Goal: Task Accomplishment & Management: Use online tool/utility

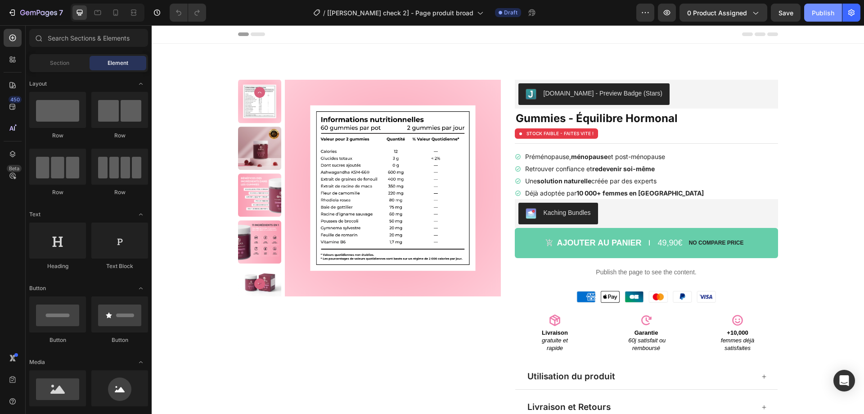
click at [822, 16] on div "Publish" at bounding box center [823, 12] width 23 height 9
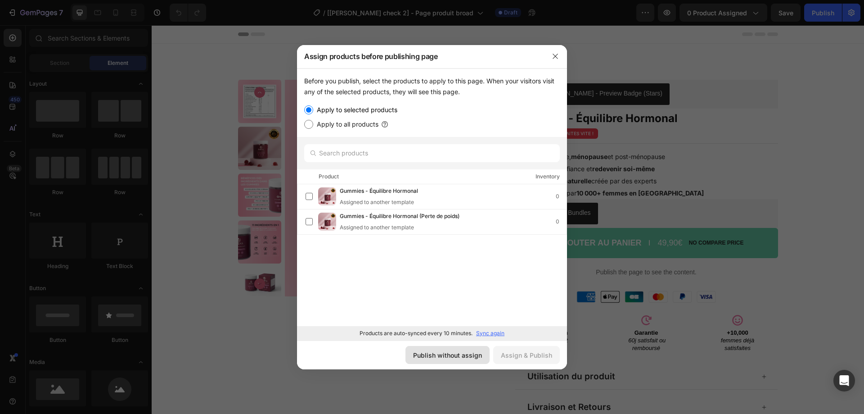
click at [462, 352] on div "Publish without assign" at bounding box center [447, 354] width 69 height 9
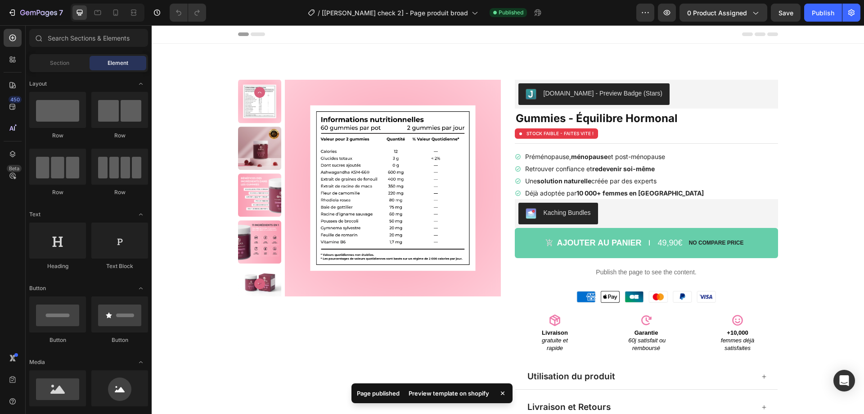
click at [457, 393] on div "Preview template on shopify" at bounding box center [448, 393] width 91 height 13
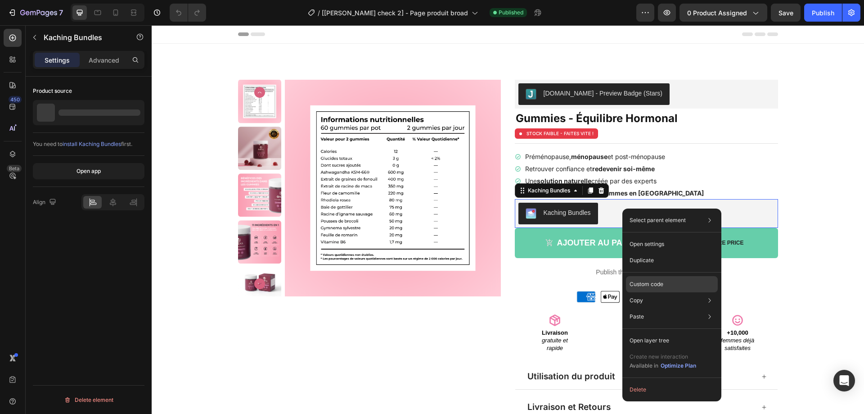
click at [654, 284] on p "Custom code" at bounding box center [647, 284] width 34 height 8
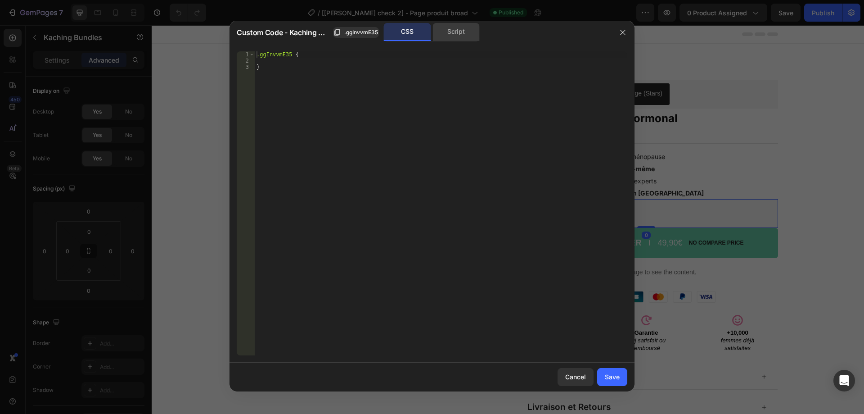
click at [455, 31] on div "Script" at bounding box center [456, 32] width 47 height 18
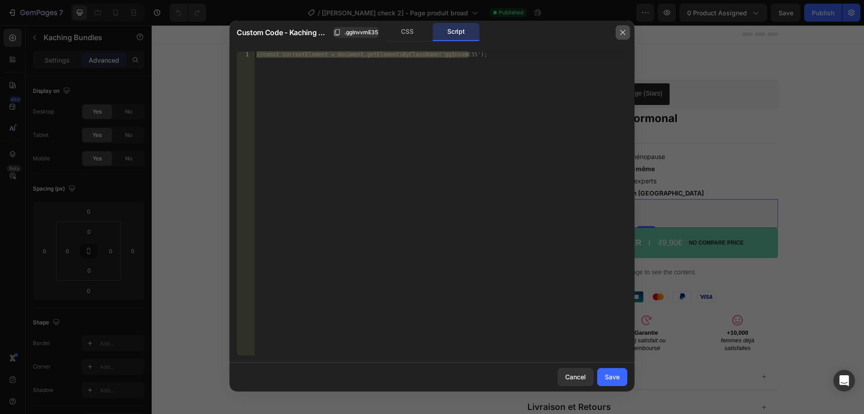
click at [622, 35] on icon "button" at bounding box center [622, 32] width 7 height 7
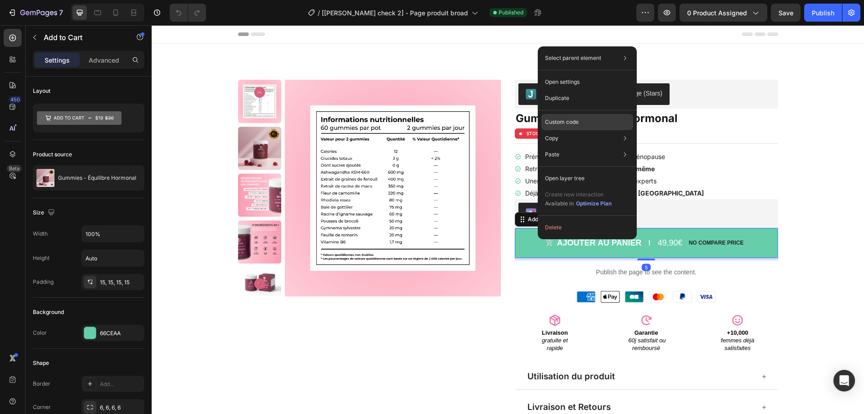
click at [573, 122] on p "Custom code" at bounding box center [562, 122] width 34 height 8
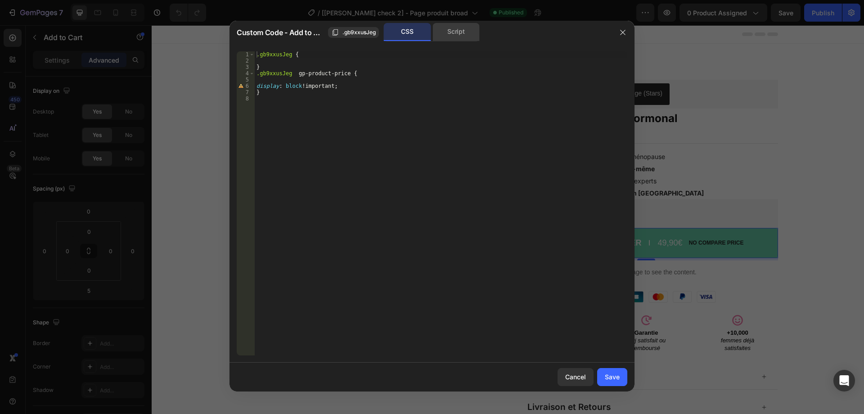
click at [444, 39] on div "Script" at bounding box center [456, 32] width 47 height 18
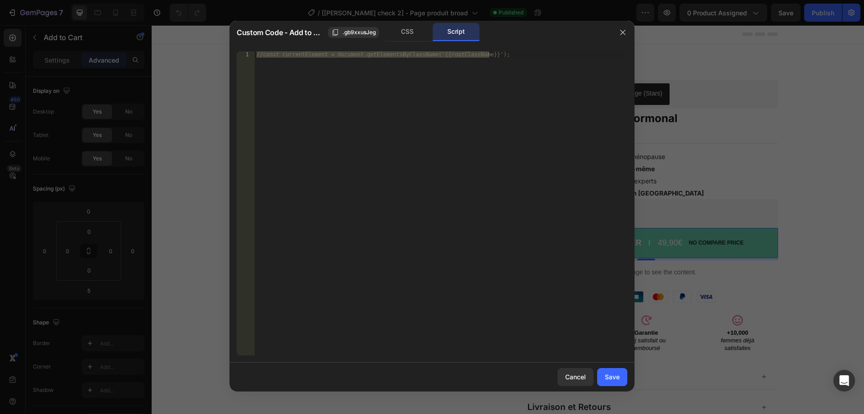
drag, startPoint x: 617, startPoint y: 32, endPoint x: 375, endPoint y: 1, distance: 244.1
click at [608, 32] on div "Custom Code - Add to Cart .gb9xxusJeg CSS Script" at bounding box center [432, 32] width 405 height 23
click at [622, 32] on icon "button" at bounding box center [622, 32] width 7 height 7
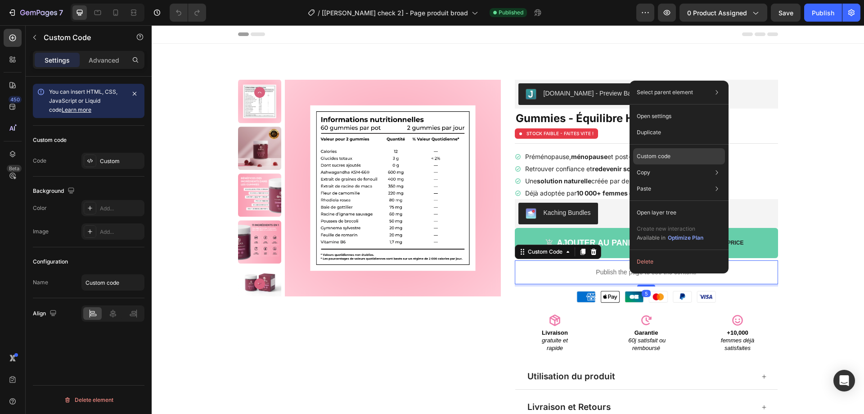
click at [655, 152] on div "Custom code" at bounding box center [679, 156] width 92 height 16
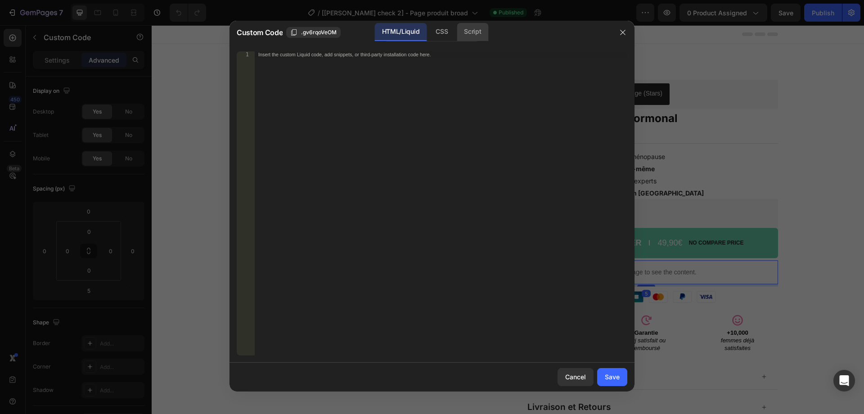
click at [477, 28] on div "Script" at bounding box center [473, 32] width 32 height 18
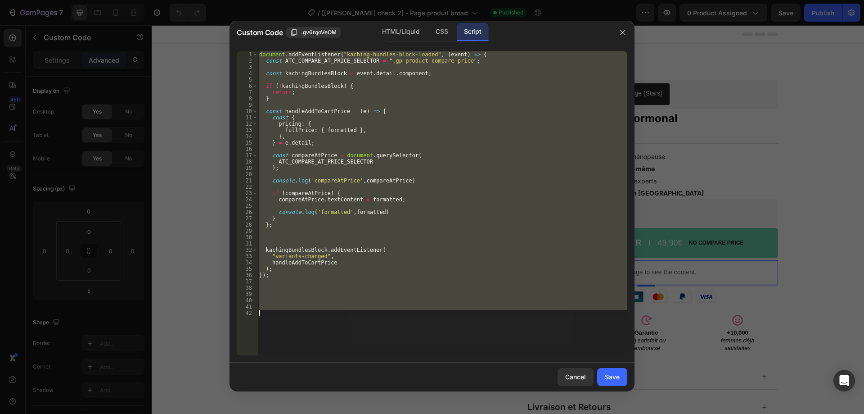
click at [424, 116] on div "document . addEventListener ( "kaching-bundles-block-loaded" , ( event ) => { c…" at bounding box center [442, 203] width 370 height 304
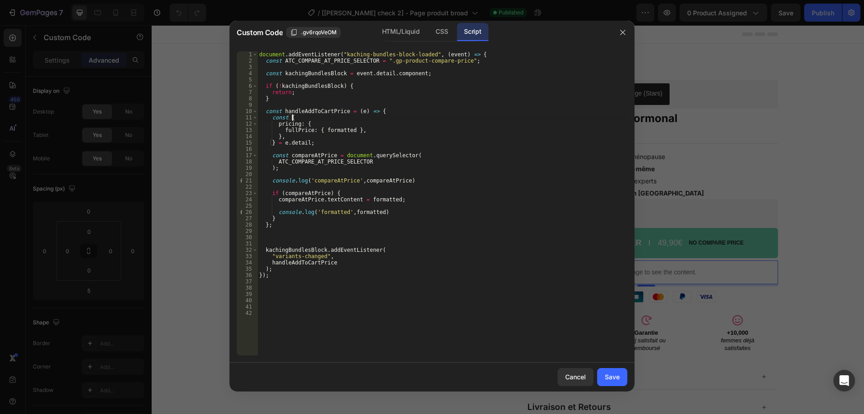
click at [306, 110] on div "document . addEventListener ( "kaching-bundles-block-loaded" , ( event ) => { c…" at bounding box center [442, 209] width 370 height 316
click at [306, 100] on div "document . addEventListener ( "kaching-bundles-block-loaded" , ( event ) => { c…" at bounding box center [442, 209] width 370 height 316
type textarea "}"
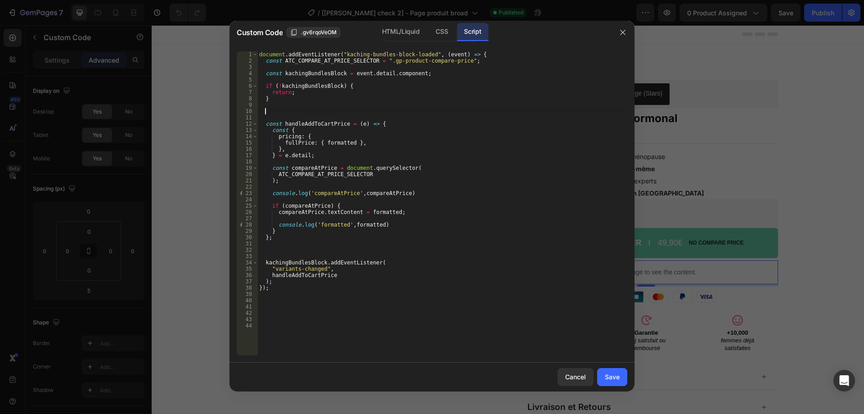
paste textarea "handleAddToCartPrice"
type textarea "handleAddToCartPrice();"
click at [607, 375] on div "Save" at bounding box center [612, 376] width 15 height 9
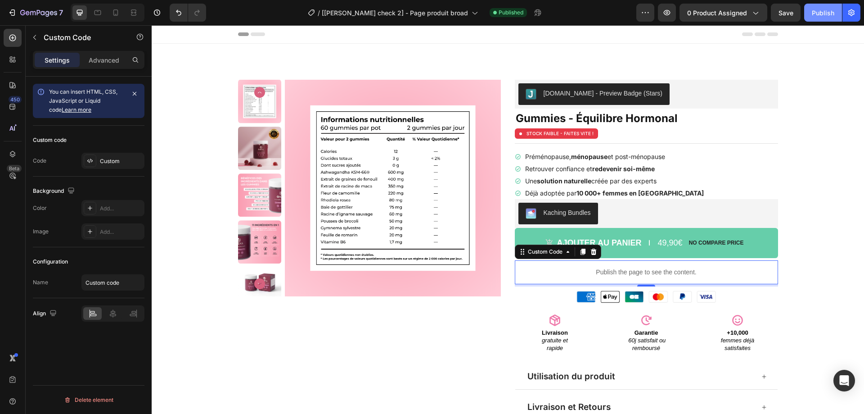
click at [817, 17] on div "Publish" at bounding box center [823, 12] width 23 height 9
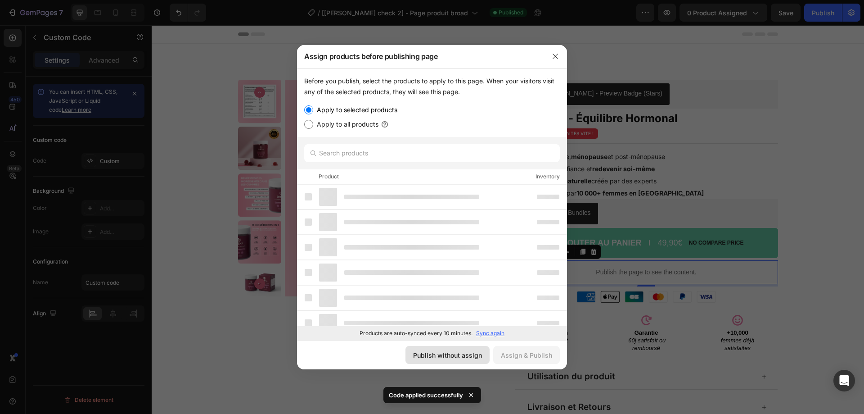
click at [472, 354] on div "Publish without assign" at bounding box center [447, 354] width 69 height 9
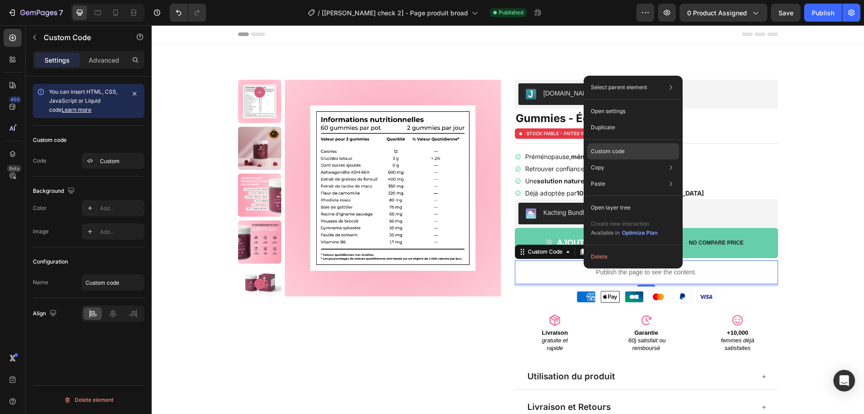
click at [609, 150] on p "Custom code" at bounding box center [608, 151] width 34 height 8
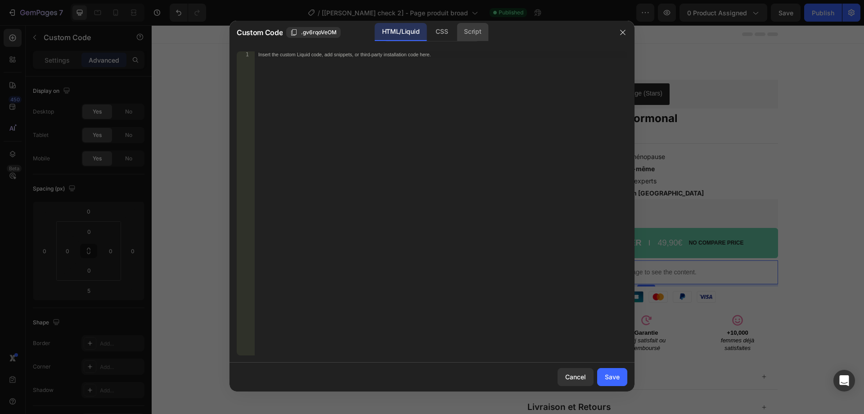
click at [465, 34] on div "Script" at bounding box center [473, 32] width 32 height 18
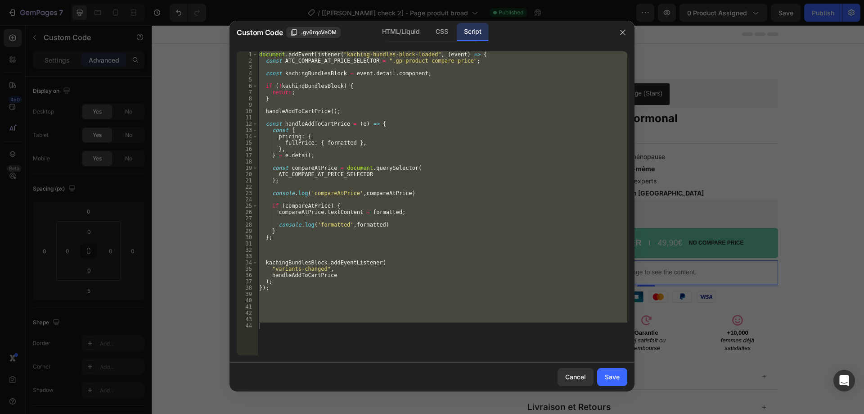
click at [420, 131] on div "document . addEventListener ( "kaching-bundles-block-loaded" , ( event ) => { c…" at bounding box center [442, 203] width 370 height 304
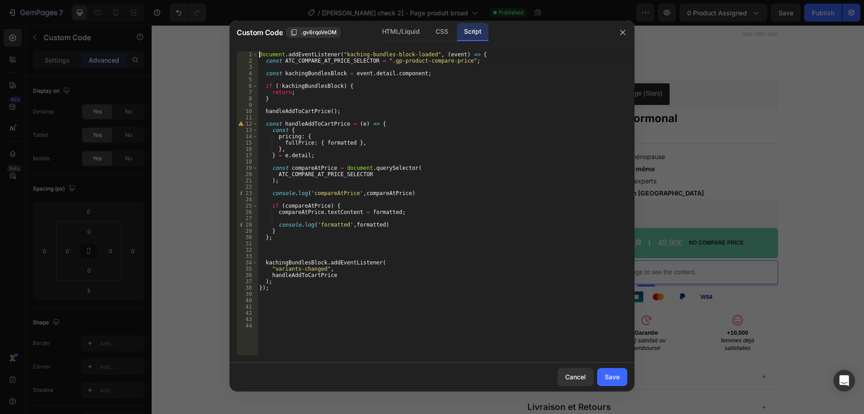
click at [260, 54] on div "document . addEventListener ( "kaching-bundles-block-loaded" , ( event ) => { c…" at bounding box center [442, 209] width 370 height 316
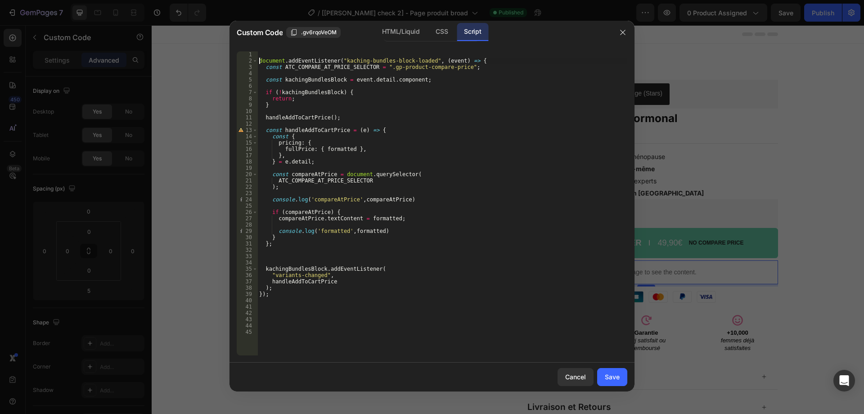
type textarea "document.addEventListener("kaching-bundles-block-loaded", (event) => {"
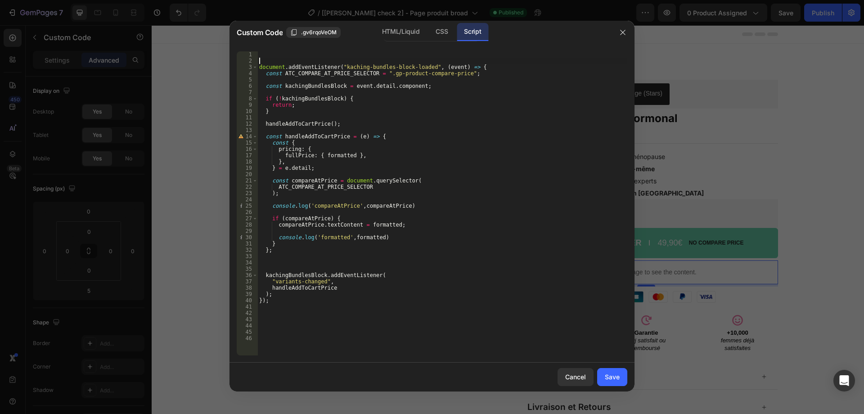
click at [290, 279] on div "document . addEventListener ( "kaching-bundles-block-loaded" , ( event ) => { c…" at bounding box center [442, 209] width 370 height 316
type textarea ""variants-changed","
click at [290, 279] on div "document . addEventListener ( "kaching-bundles-block-loaded" , ( event ) => { c…" at bounding box center [442, 209] width 370 height 316
click at [317, 279] on div "document . addEventListener ( "kaching-bundles-block-loaded" , ( event ) => { c…" at bounding box center [442, 209] width 370 height 316
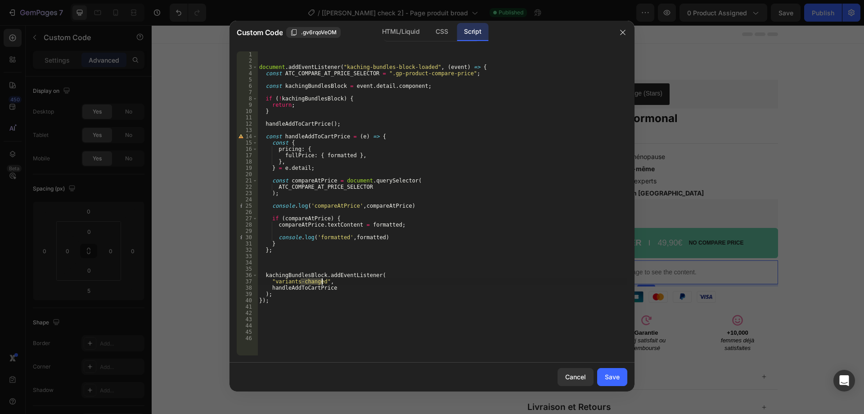
click at [280, 55] on div "document . addEventListener ( "kaching-bundles-block-loaded" , ( event ) => { c…" at bounding box center [442, 209] width 370 height 316
click at [307, 125] on div "document . addEventListener ( "kaching-bundles-block-loaded" , ( event ) => { c…" at bounding box center [442, 209] width 370 height 316
click at [335, 123] on div "document . addEventListener ( "kaching-bundles-block-loaded" , ( event ) => { c…" at bounding box center [442, 209] width 370 height 316
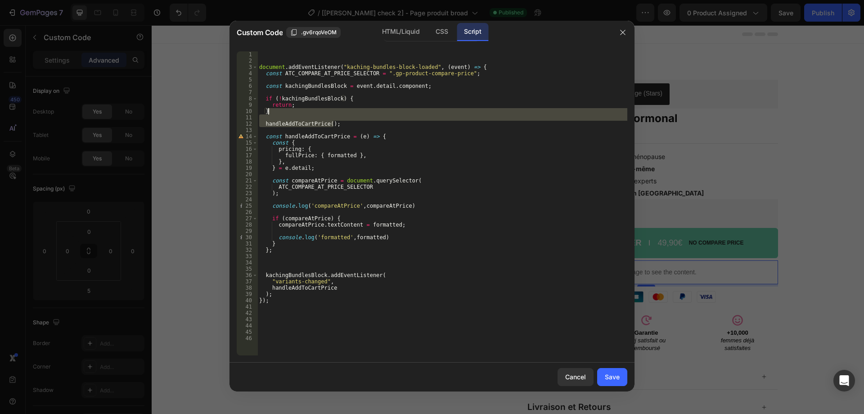
drag, startPoint x: 337, startPoint y: 123, endPoint x: 338, endPoint y: 111, distance: 12.2
click at [338, 111] on div "document . addEventListener ( "kaching-bundles-block-loaded" , ( event ) => { c…" at bounding box center [442, 209] width 370 height 316
type textarea "}"
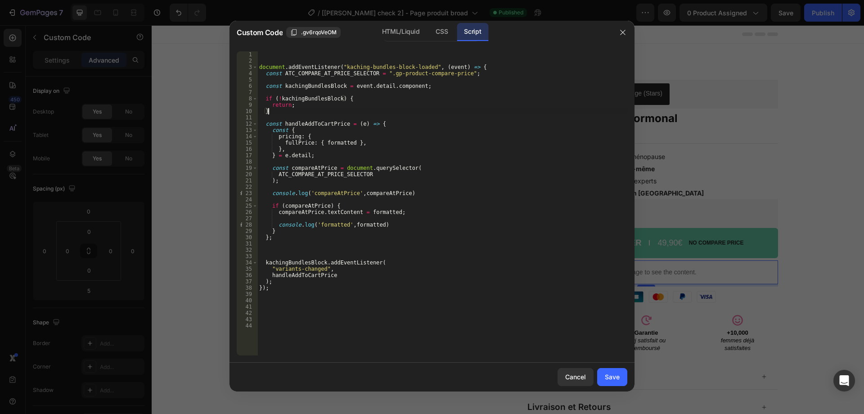
click at [308, 246] on div "document . addEventListener ( "kaching-bundles-block-loaded" , ( event ) => { c…" at bounding box center [442, 209] width 370 height 316
paste textarea "handleAddToCartPrice();"
type textarea "handleAddToCartPrice();"
drag, startPoint x: 608, startPoint y: 376, endPoint x: 579, endPoint y: 117, distance: 260.4
click at [608, 376] on div "Save" at bounding box center [612, 376] width 15 height 9
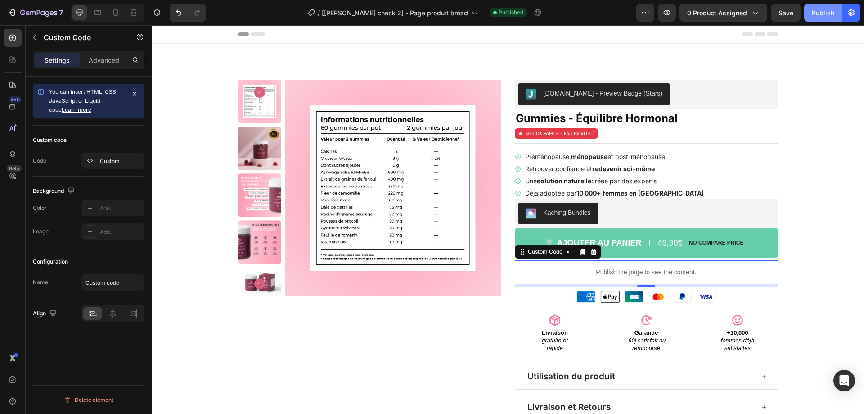
click at [826, 12] on div "Publish" at bounding box center [823, 12] width 23 height 9
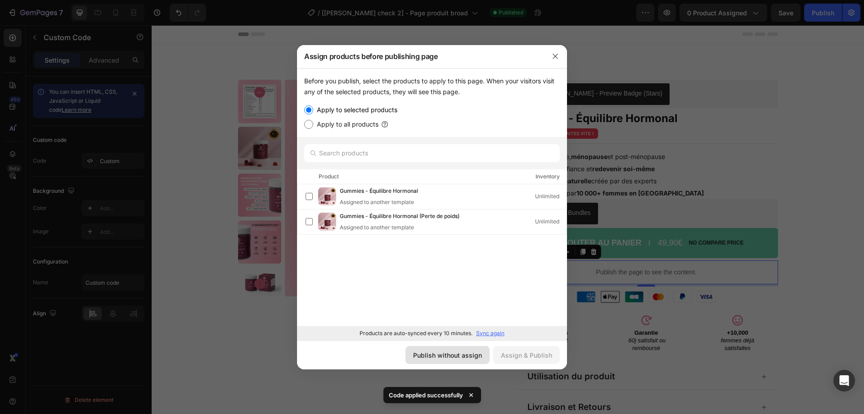
click at [455, 352] on div "Publish without assign" at bounding box center [447, 354] width 69 height 9
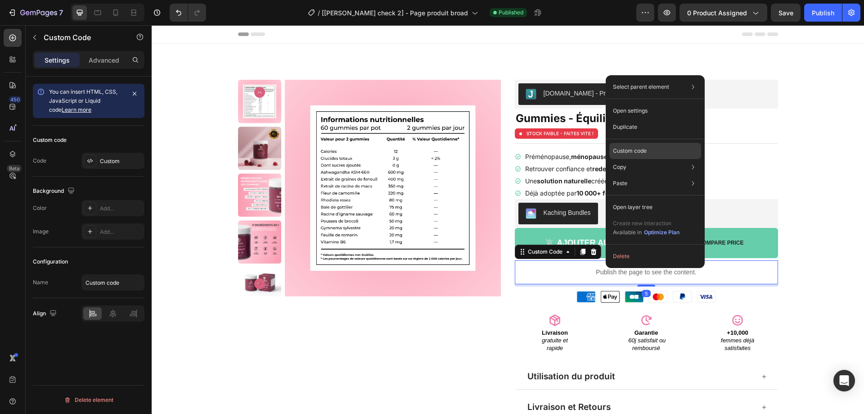
click at [627, 144] on div "Custom code" at bounding box center [655, 151] width 92 height 16
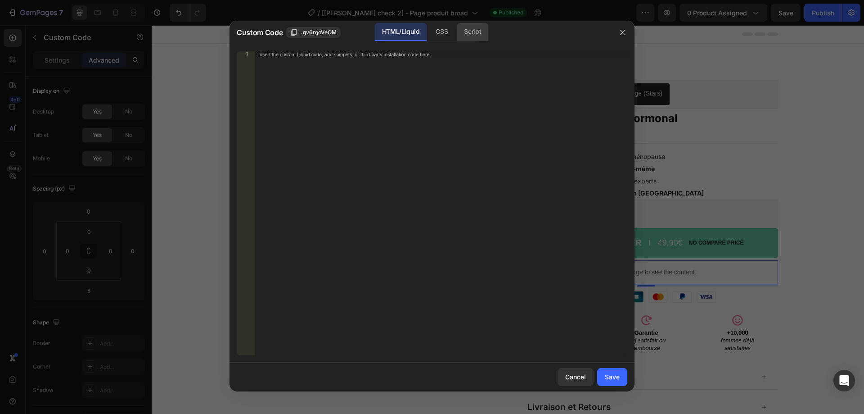
click at [465, 33] on div "Script" at bounding box center [473, 32] width 32 height 18
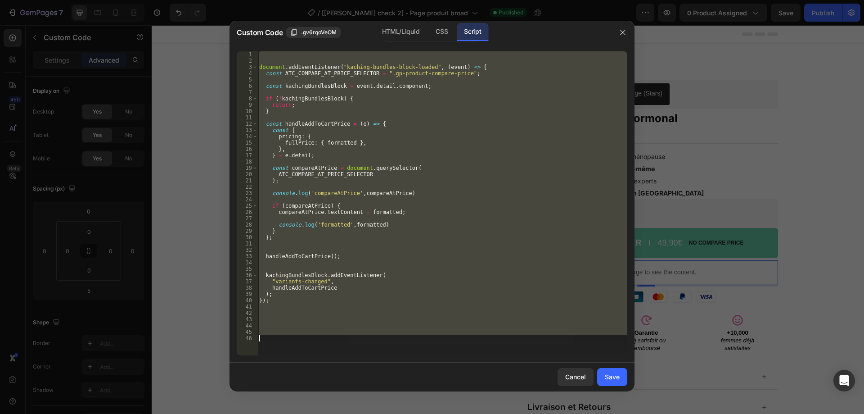
drag, startPoint x: 443, startPoint y: 102, endPoint x: 421, endPoint y: 133, distance: 37.8
click at [442, 103] on div "document . addEventListener ( "kaching-bundles-block-loaded" , ( event ) => { c…" at bounding box center [442, 203] width 370 height 304
type textarea "return;"
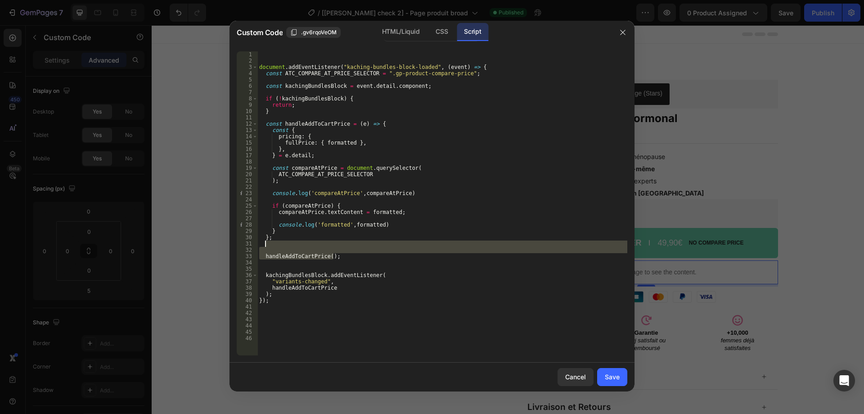
drag, startPoint x: 343, startPoint y: 257, endPoint x: 345, endPoint y: 244, distance: 12.4
click at [345, 244] on div "document . addEventListener ( "kaching-bundles-block-loaded" , ( event ) => { c…" at bounding box center [442, 209] width 370 height 316
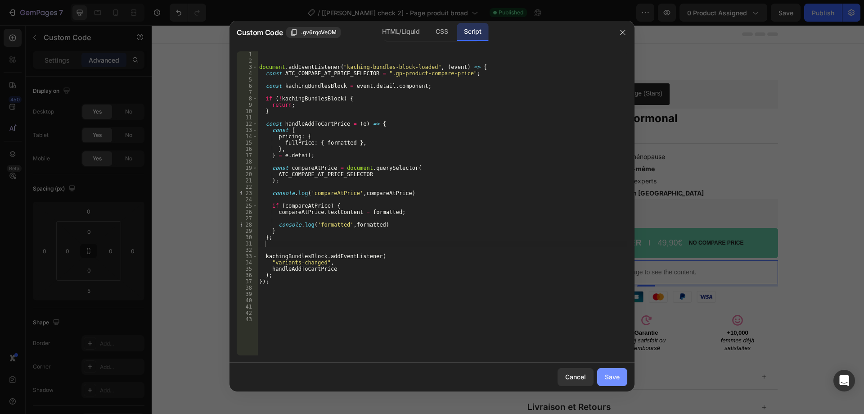
click at [609, 371] on button "Save" at bounding box center [612, 377] width 30 height 18
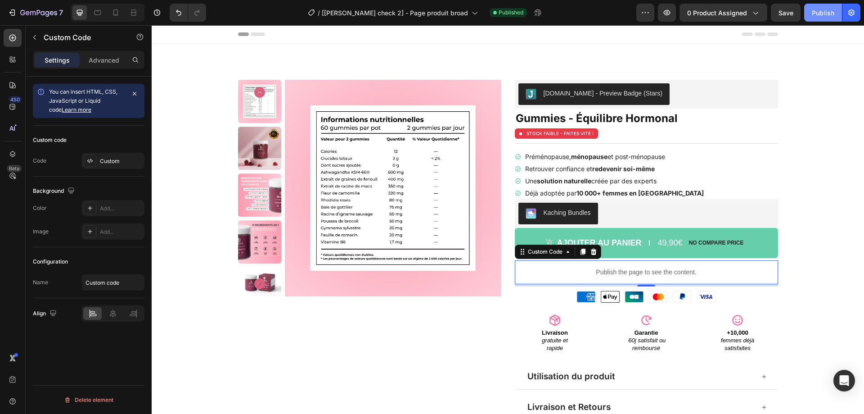
click at [815, 14] on div "Publish" at bounding box center [823, 12] width 23 height 9
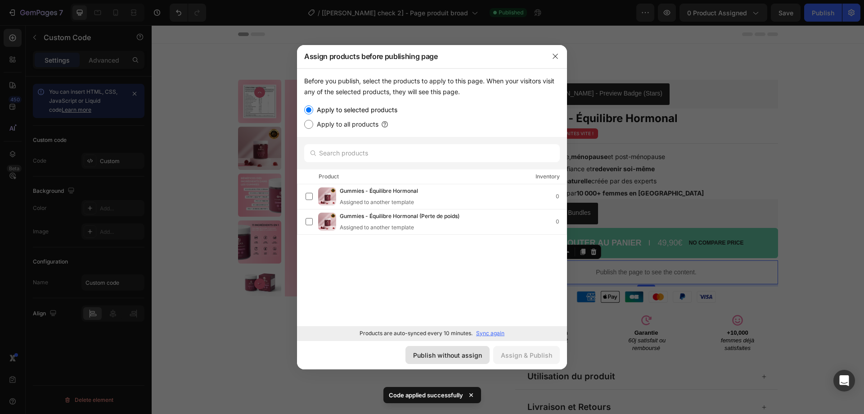
drag, startPoint x: 461, startPoint y: 352, endPoint x: 333, endPoint y: 279, distance: 147.5
click at [461, 352] on div "Publish without assign" at bounding box center [447, 354] width 69 height 9
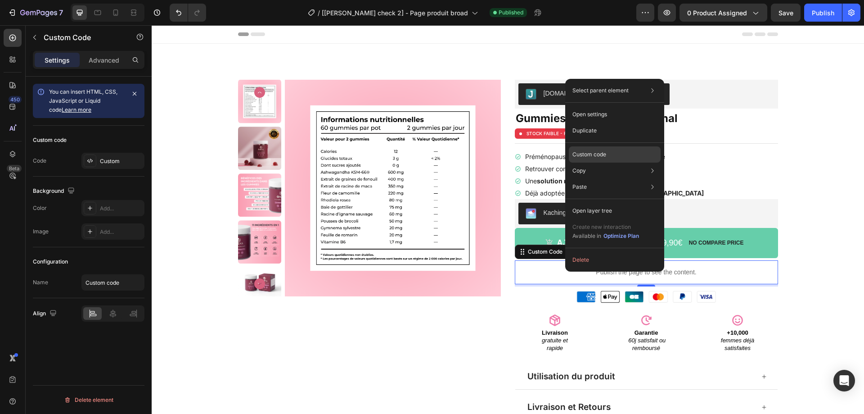
click at [587, 156] on p "Custom code" at bounding box center [589, 154] width 34 height 8
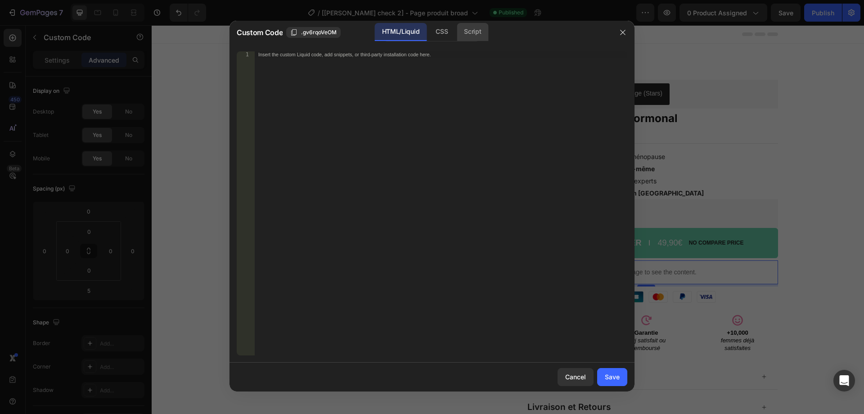
click at [471, 36] on div "Script" at bounding box center [473, 32] width 32 height 18
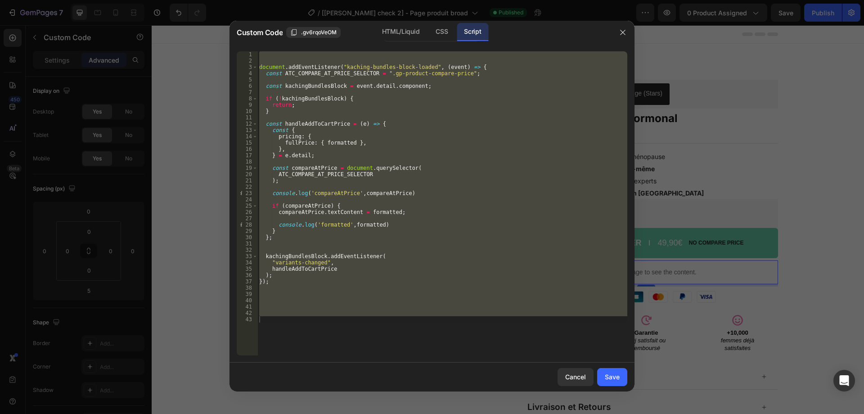
click at [409, 148] on div "document . addEventListener ( "kaching-bundles-block-loaded" , ( event ) => { c…" at bounding box center [442, 203] width 370 height 304
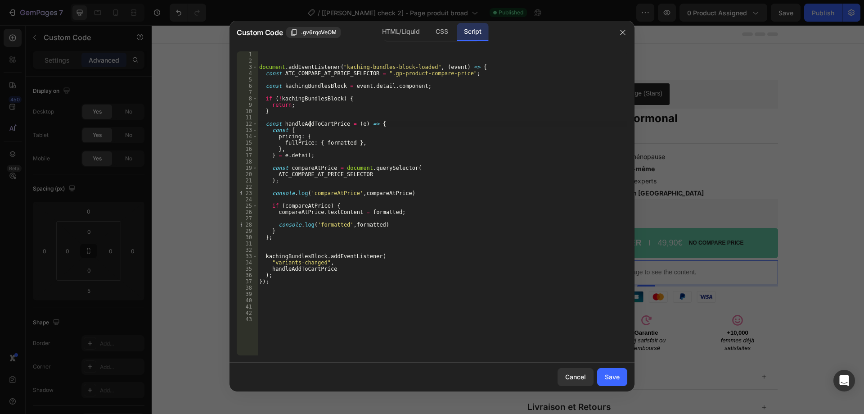
click at [311, 125] on div "document . addEventListener ( "kaching-bundles-block-loaded" , ( event ) => { c…" at bounding box center [442, 209] width 370 height 316
click at [315, 166] on div "document . addEventListener ( "kaching-bundles-block-loaded" , ( event ) => { c…" at bounding box center [442, 209] width 370 height 316
click at [323, 174] on div "document . addEventListener ( "kaching-bundles-block-loaded" , ( event ) => { c…" at bounding box center [442, 209] width 370 height 316
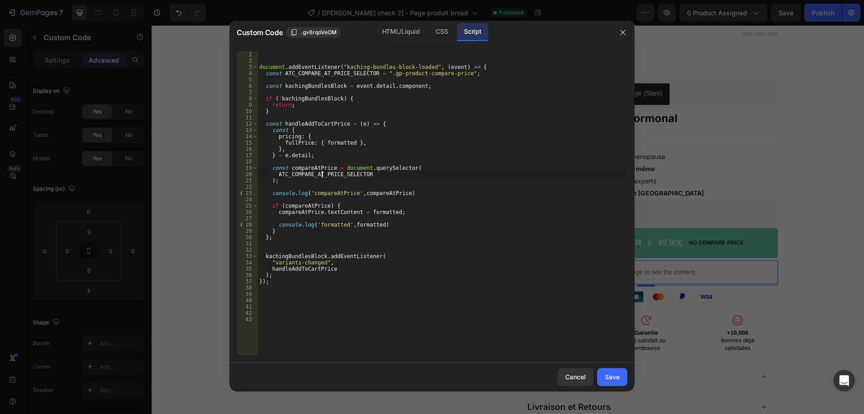
click at [323, 174] on div "document . addEventListener ( "kaching-bundles-block-loaded" , ( event ) => { c…" at bounding box center [442, 209] width 370 height 316
click at [309, 268] on div "document . addEventListener ( "kaching-bundles-block-loaded" , ( event ) => { c…" at bounding box center [442, 209] width 370 height 316
click at [309, 276] on div "document . addEventListener ( "kaching-bundles-block-loaded" , ( event ) => { c…" at bounding box center [442, 209] width 370 height 316
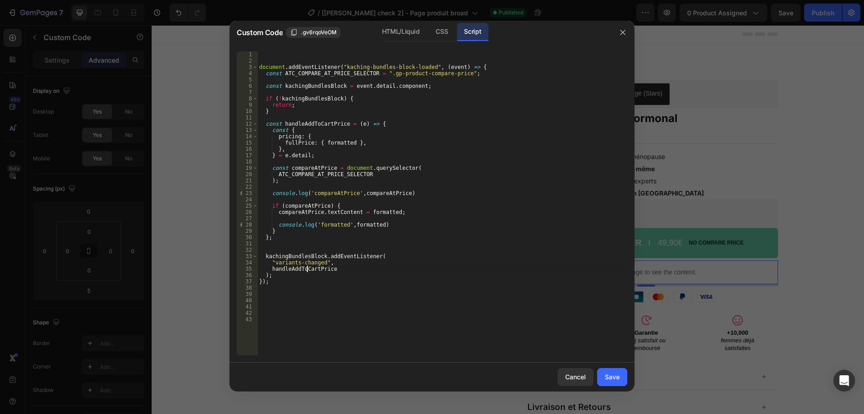
click at [308, 269] on div "document . addEventListener ( "kaching-bundles-block-loaded" , ( event ) => { c…" at bounding box center [442, 209] width 370 height 316
click at [309, 284] on div "document . addEventListener ( "kaching-bundles-block-loaded" , ( event ) => { c…" at bounding box center [442, 209] width 370 height 316
click at [311, 276] on div "document . addEventListener ( "kaching-bundles-block-loaded" , ( event ) => { c…" at bounding box center [442, 209] width 370 height 316
type textarea ");"
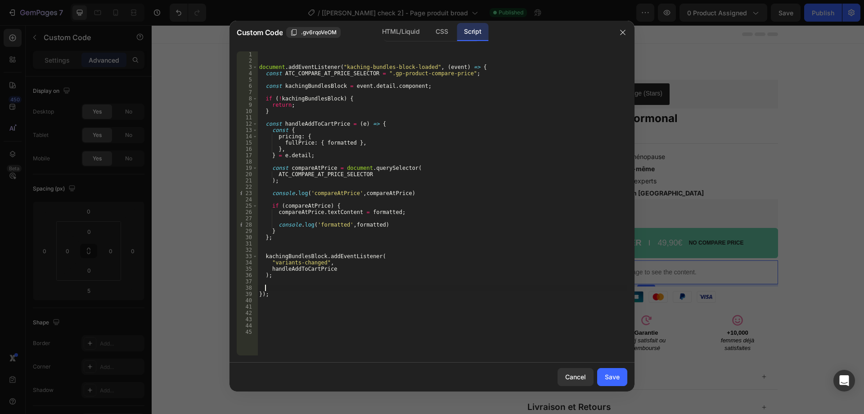
paste textarea "handleAddToCartPrice"
type textarea "handleAddToCartPrice"
click at [613, 375] on div "Save" at bounding box center [612, 376] width 15 height 9
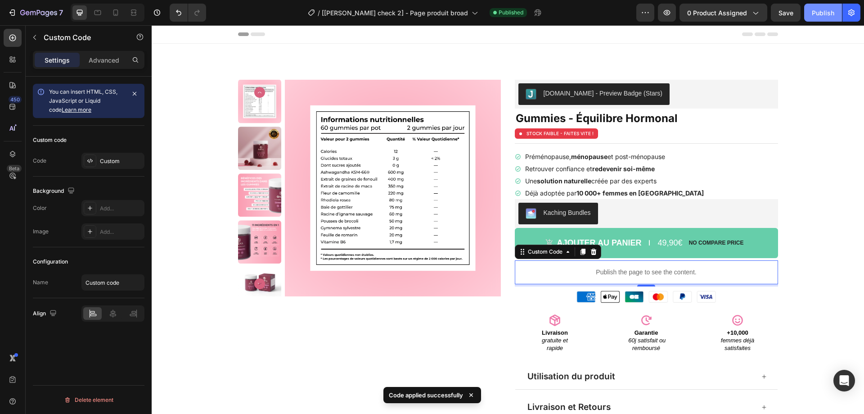
click at [820, 13] on div "Publish" at bounding box center [823, 12] width 23 height 9
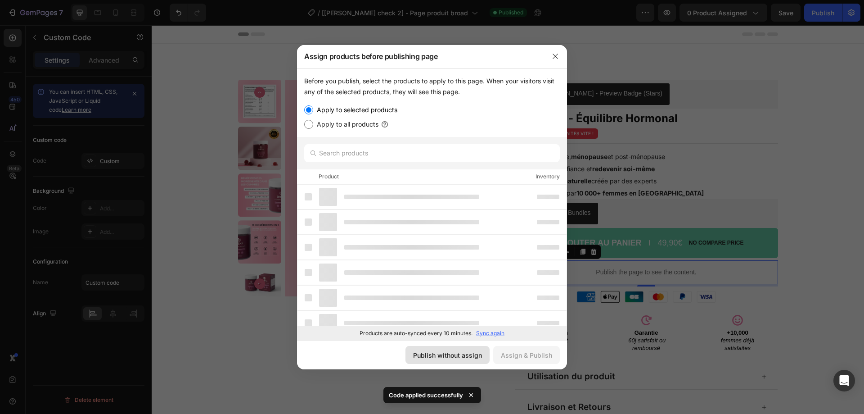
click at [458, 356] on div "Publish without assign" at bounding box center [447, 354] width 69 height 9
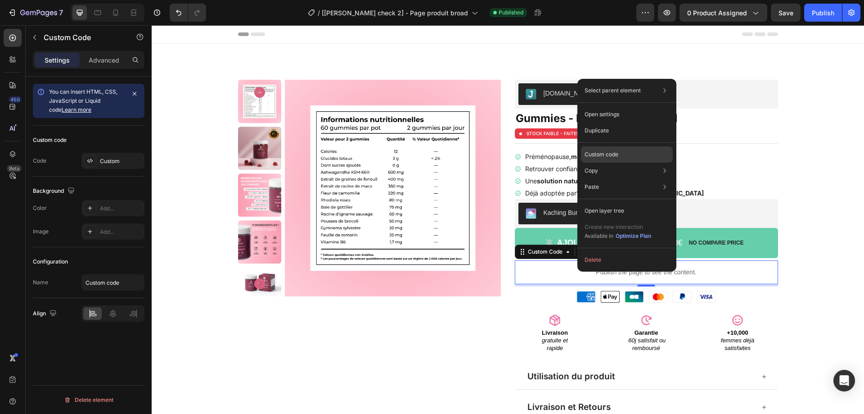
click at [599, 149] on div "Custom code" at bounding box center [627, 154] width 92 height 16
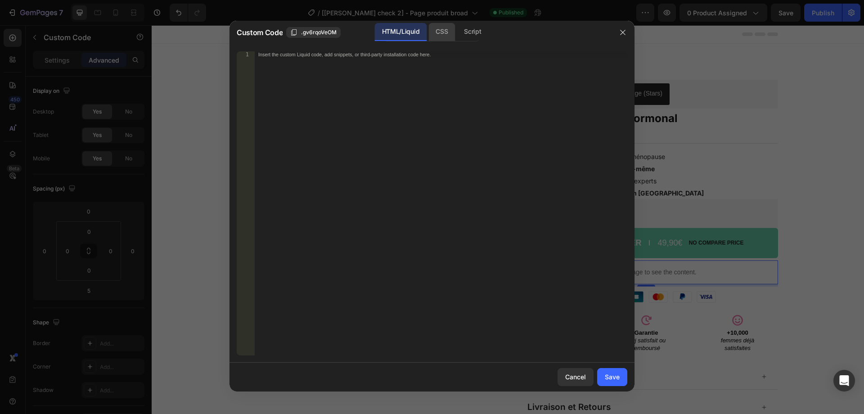
click at [449, 36] on div "CSS" at bounding box center [441, 32] width 27 height 18
click at [480, 31] on div "Script" at bounding box center [473, 32] width 32 height 18
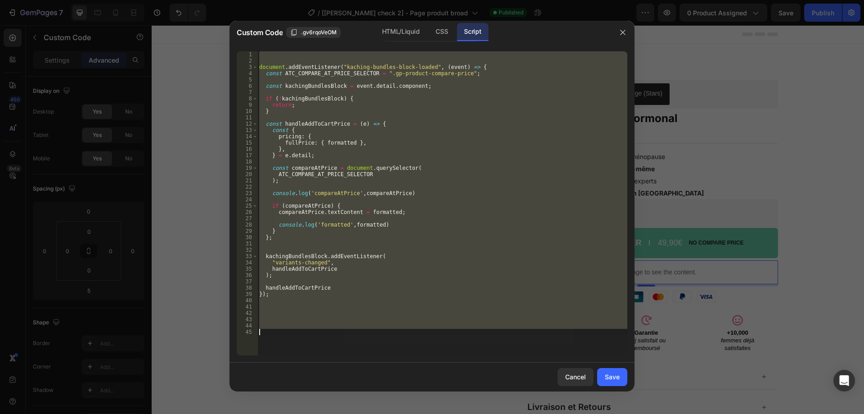
click at [464, 160] on div "document . addEventListener ( "kaching-bundles-block-loaded" , ( event ) => { c…" at bounding box center [442, 203] width 370 height 304
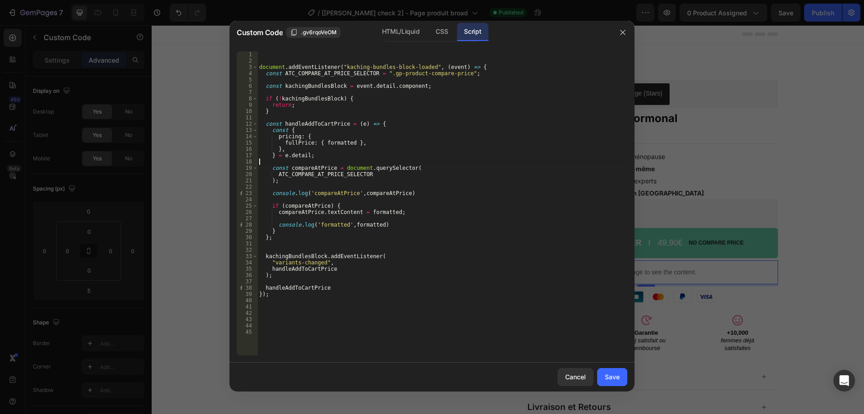
click at [331, 224] on div "document . addEventListener ( "kaching-bundles-block-loaded" , ( event ) => { c…" at bounding box center [442, 209] width 370 height 316
click at [302, 206] on div "document . addEventListener ( "kaching-bundles-block-loaded" , ( event ) => { c…" at bounding box center [442, 209] width 370 height 316
click at [361, 268] on div "document . addEventListener ( "kaching-bundles-block-loaded" , ( event ) => { c…" at bounding box center [442, 209] width 370 height 316
click at [305, 170] on div "document . addEventListener ( "kaching-bundles-block-loaded" , ( event ) => { c…" at bounding box center [442, 209] width 370 height 316
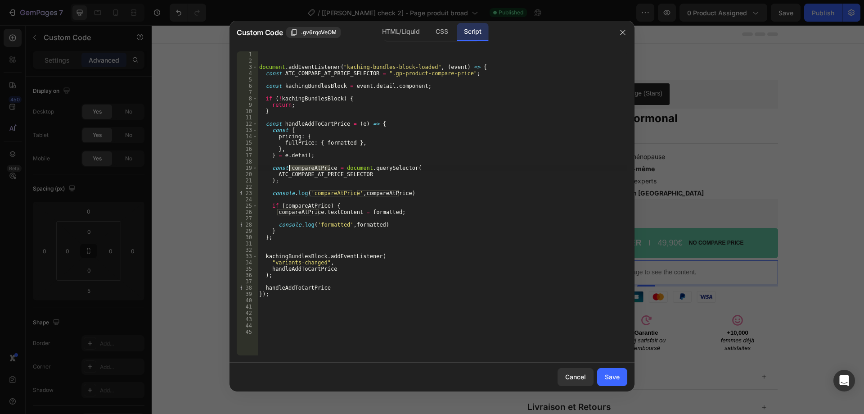
click at [305, 170] on div "document . addEventListener ( "kaching-bundles-block-loaded" , ( event ) => { c…" at bounding box center [442, 209] width 370 height 316
click at [329, 173] on div "document . addEventListener ( "kaching-bundles-block-loaded" , ( event ) => { c…" at bounding box center [442, 209] width 370 height 316
click at [333, 225] on div "document . addEventListener ( "kaching-bundles-block-loaded" , ( event ) => { c…" at bounding box center [442, 209] width 370 height 316
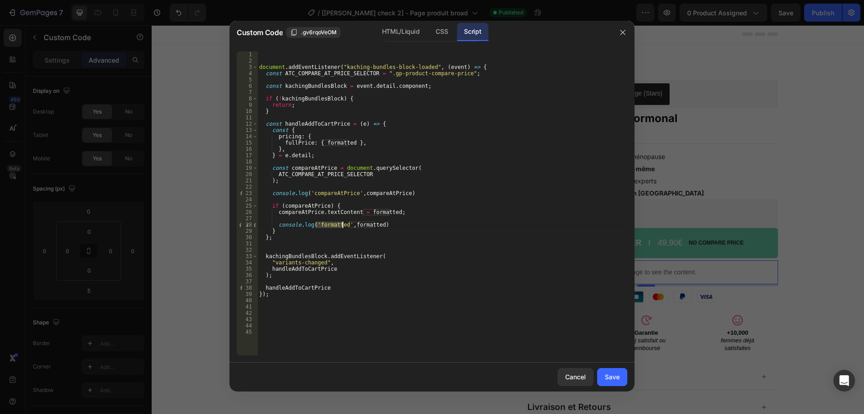
click at [361, 223] on div "document . addEventListener ( "kaching-bundles-block-loaded" , ( event ) => { c…" at bounding box center [442, 209] width 370 height 316
click at [295, 212] on div "document . addEventListener ( "kaching-bundles-block-loaded" , ( event ) => { c…" at bounding box center [442, 209] width 370 height 316
click at [308, 124] on div "document . addEventListener ( "kaching-bundles-block-loaded" , ( event ) => { c…" at bounding box center [442, 209] width 370 height 316
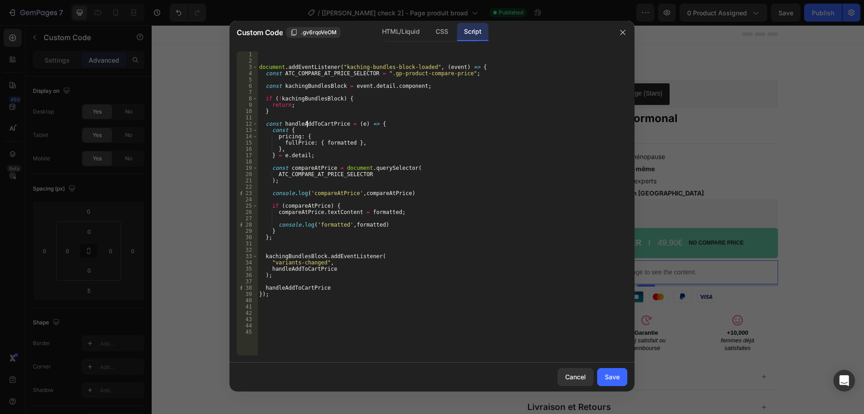
click at [308, 124] on div "document . addEventListener ( "kaching-bundles-block-loaded" , ( event ) => { c…" at bounding box center [442, 209] width 370 height 316
drag, startPoint x: 334, startPoint y: 288, endPoint x: 334, endPoint y: 281, distance: 6.3
click at [334, 281] on div "document . addEventListener ( "kaching-bundles-block-loaded" , ( event ) => { c…" at bounding box center [442, 209] width 370 height 316
type textarea "handleAddToCartPrice"
type textarea ");"
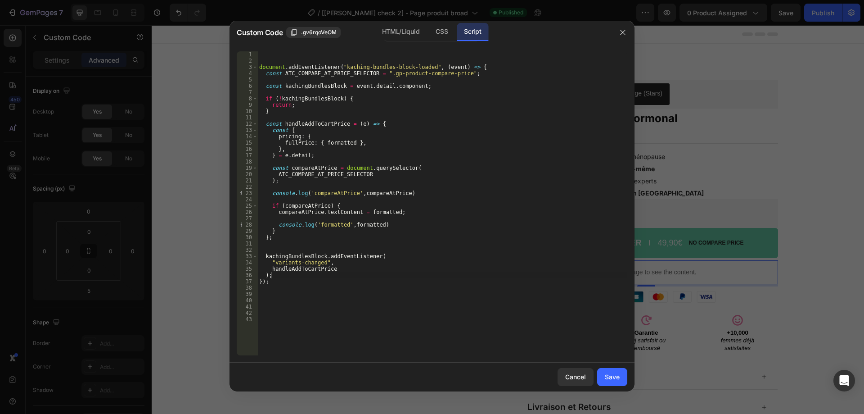
click at [51, 12] on div at bounding box center [432, 207] width 864 height 414
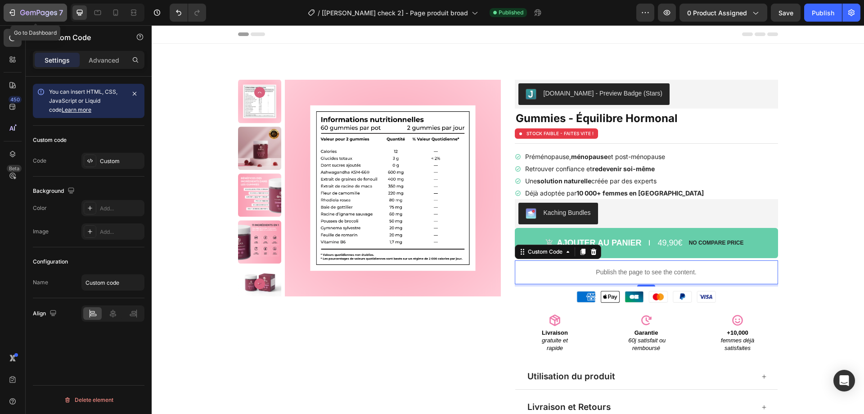
click at [51, 12] on icon "button" at bounding box center [38, 13] width 37 height 8
